Goal: Task Accomplishment & Management: Manage account settings

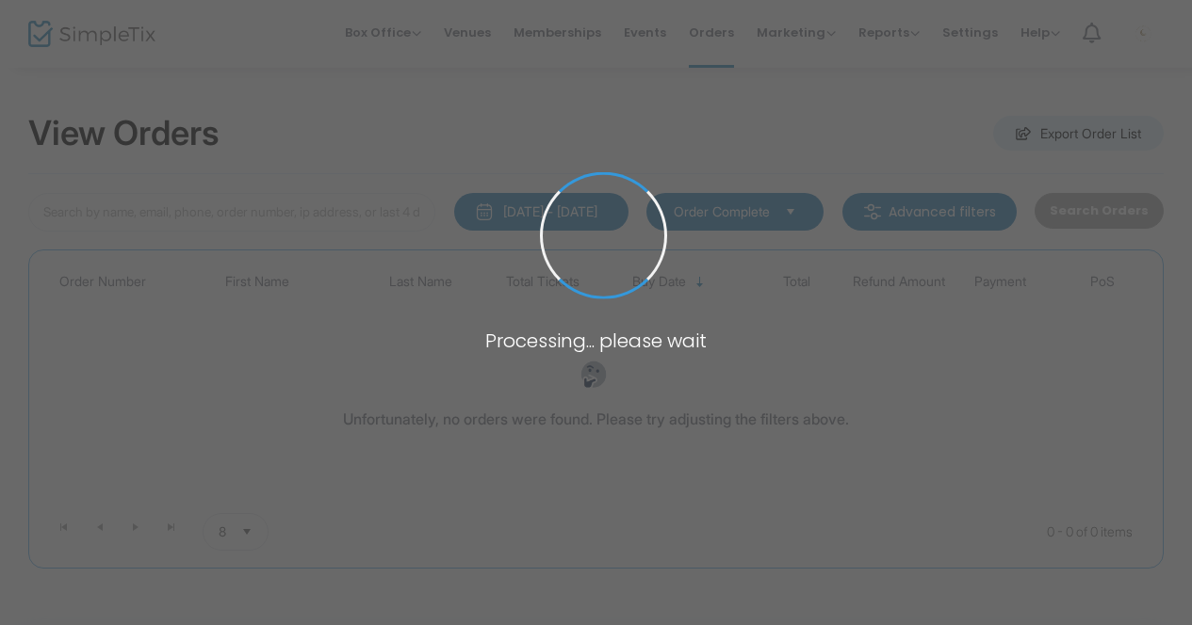
type input "[PERSON_NAME]"
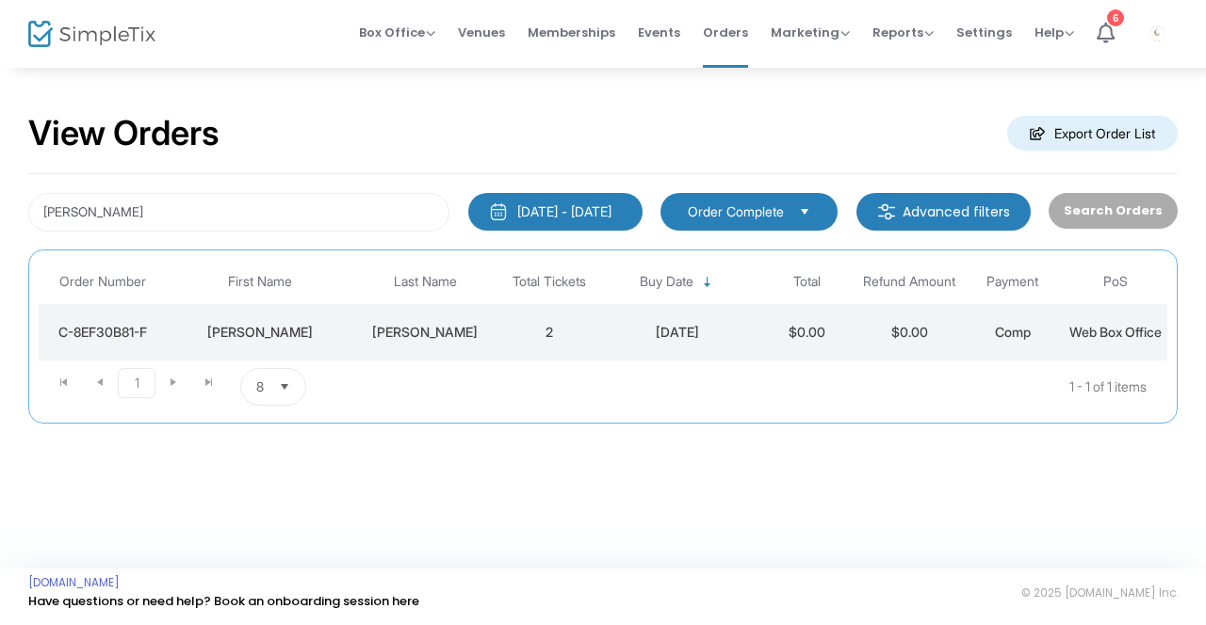
click at [441, 342] on div "[PERSON_NAME]" at bounding box center [425, 332] width 135 height 19
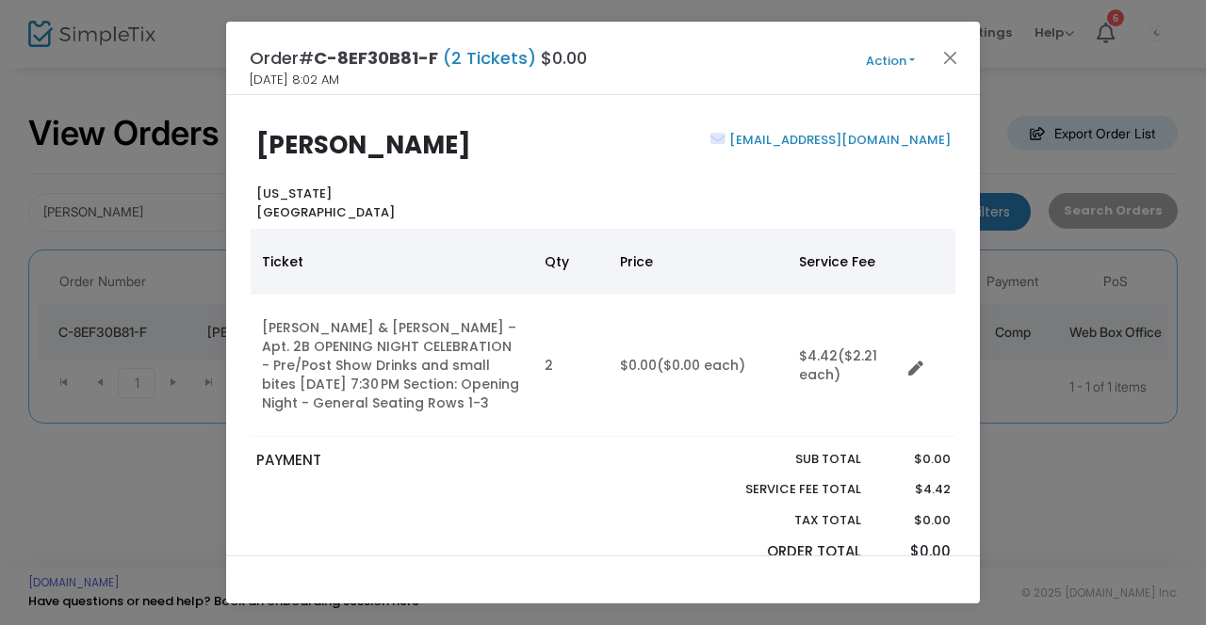
click at [908, 60] on button "Action" at bounding box center [890, 61] width 113 height 21
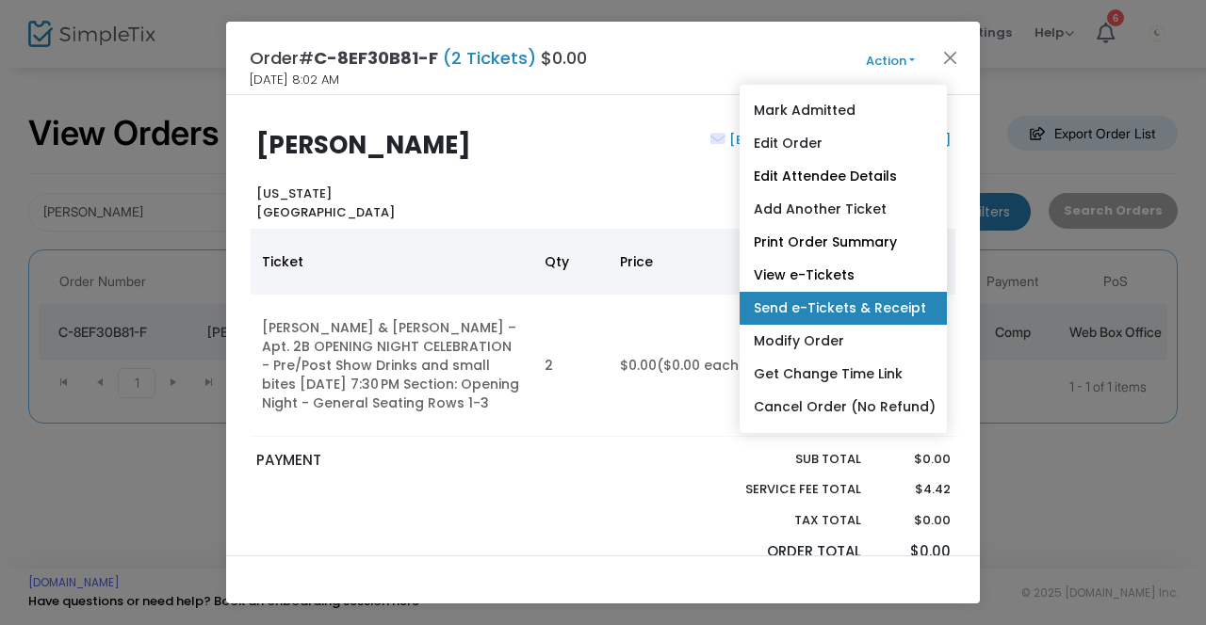
click at [841, 307] on link "Send e-Tickets & Receipt" at bounding box center [842, 308] width 207 height 33
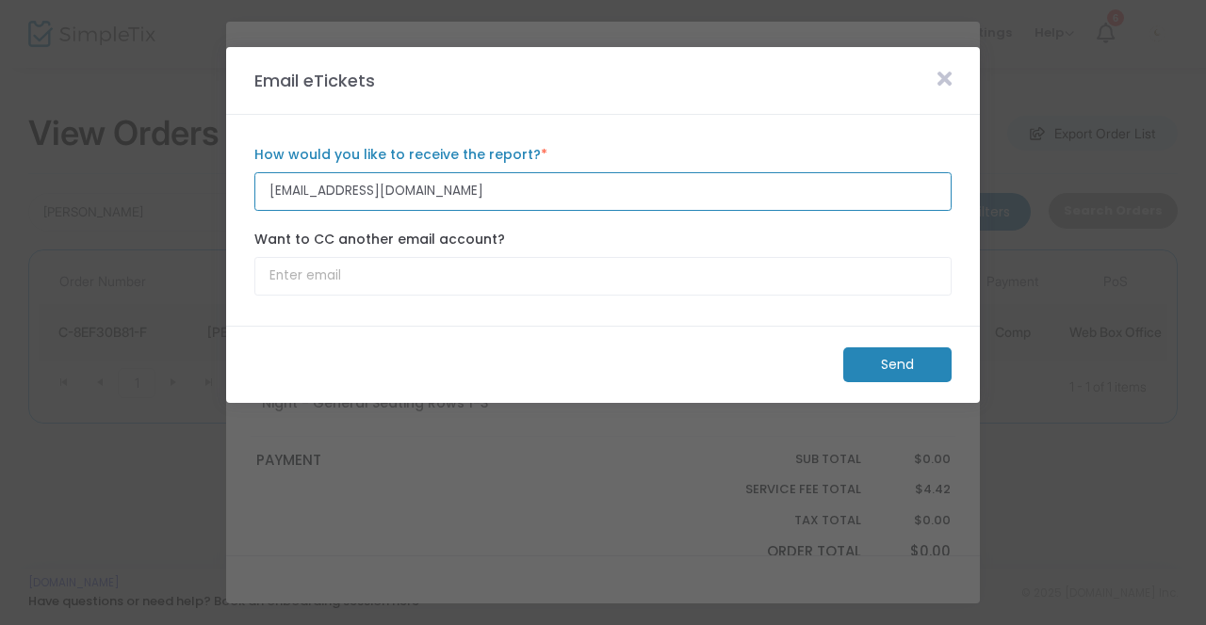
click at [319, 199] on input "[EMAIL_ADDRESS][DOMAIN_NAME]" at bounding box center [602, 191] width 697 height 39
type input "[EMAIL_ADDRESS][DOMAIN_NAME]"
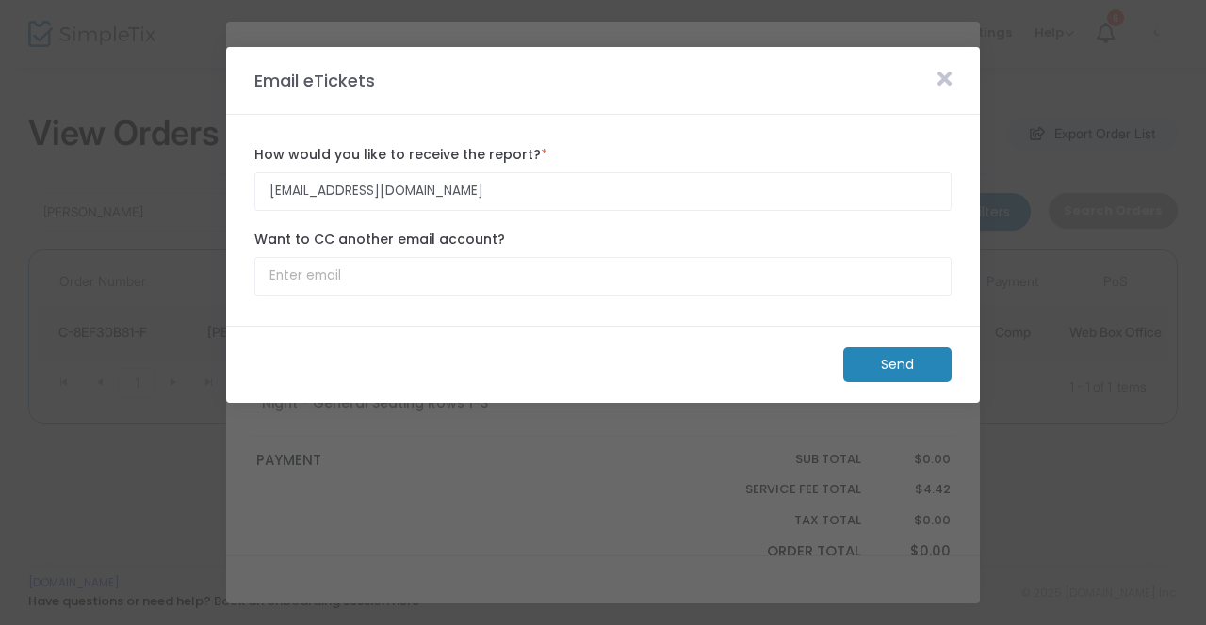
click at [904, 367] on m-button "Send" at bounding box center [897, 365] width 108 height 35
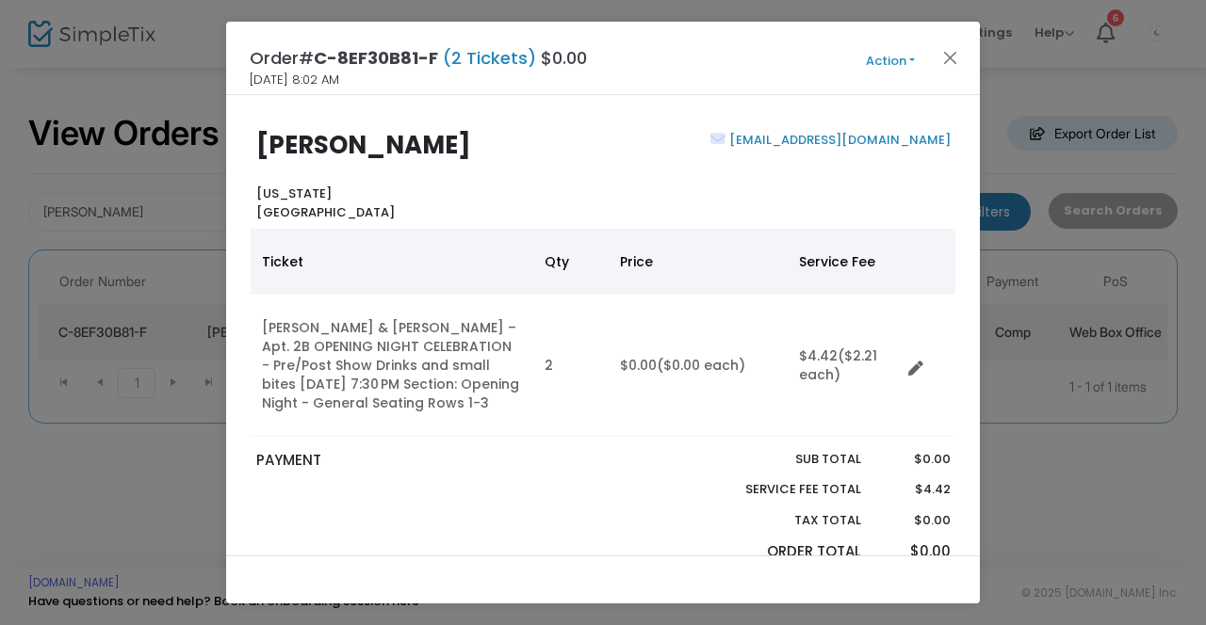
click at [847, 144] on link "[EMAIL_ADDRESS][DOMAIN_NAME]" at bounding box center [837, 140] width 225 height 18
click at [949, 57] on button "Close" at bounding box center [950, 57] width 24 height 24
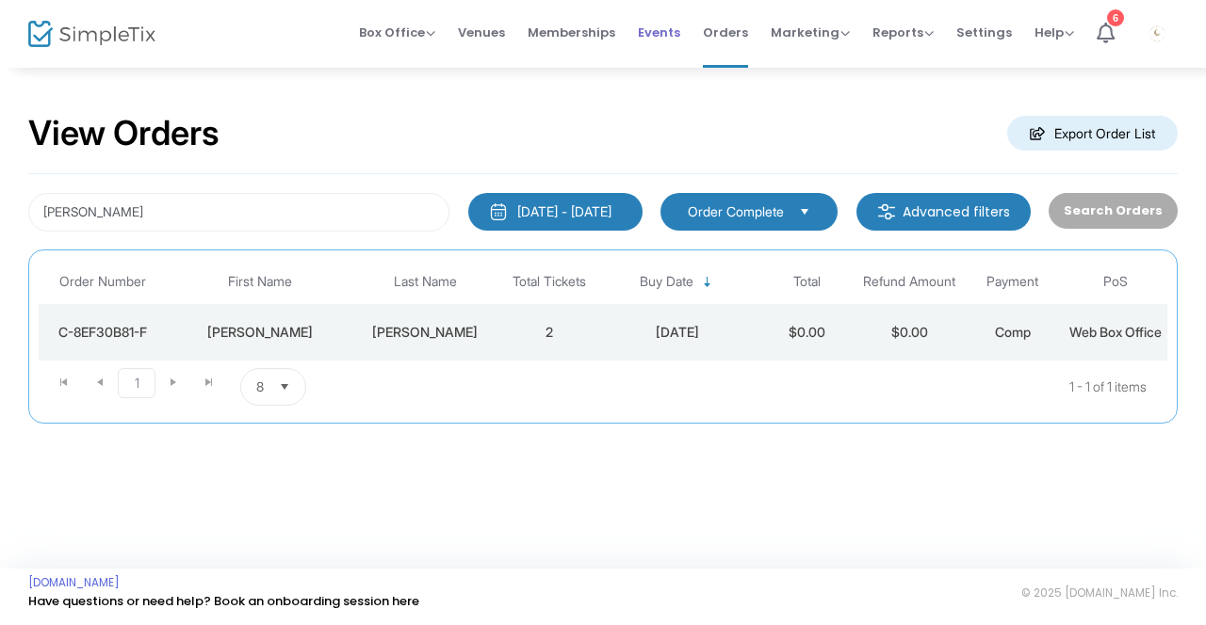
click at [661, 26] on span "Events" at bounding box center [659, 32] width 42 height 48
